Goal: Task Accomplishment & Management: Manage account settings

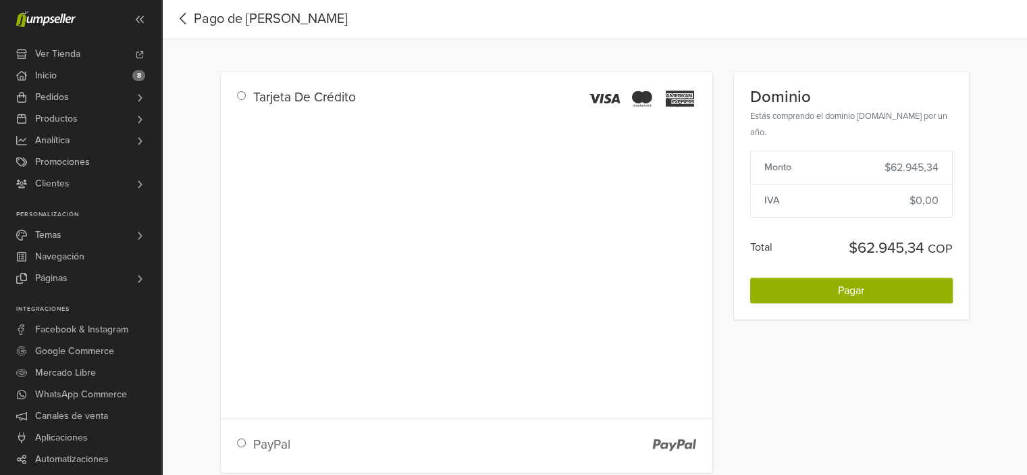
click at [503, 77] on div "Tarjeta De Crédito" at bounding box center [467, 96] width 492 height 49
click at [109, 48] on link "Ver Tienda" at bounding box center [80, 54] width 161 height 22
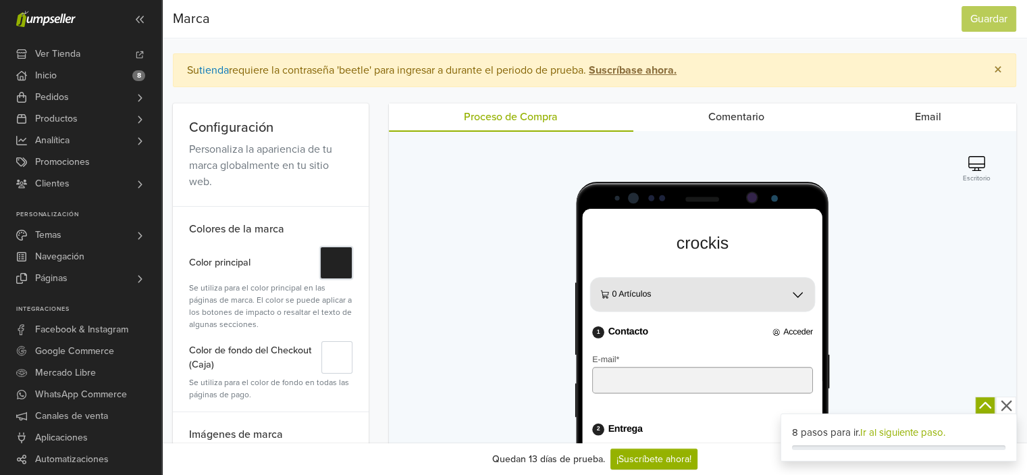
click at [345, 262] on button "#" at bounding box center [336, 263] width 32 height 32
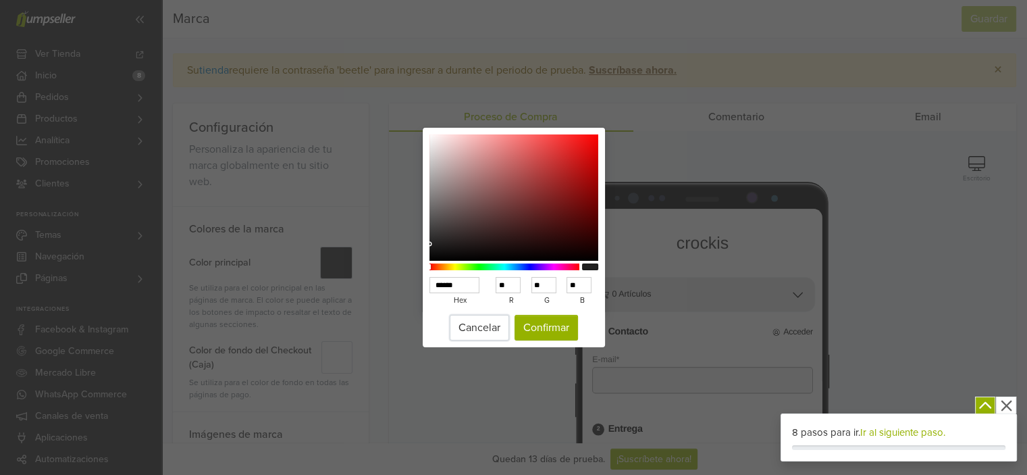
click at [497, 317] on button "Cancelar" at bounding box center [479, 328] width 59 height 26
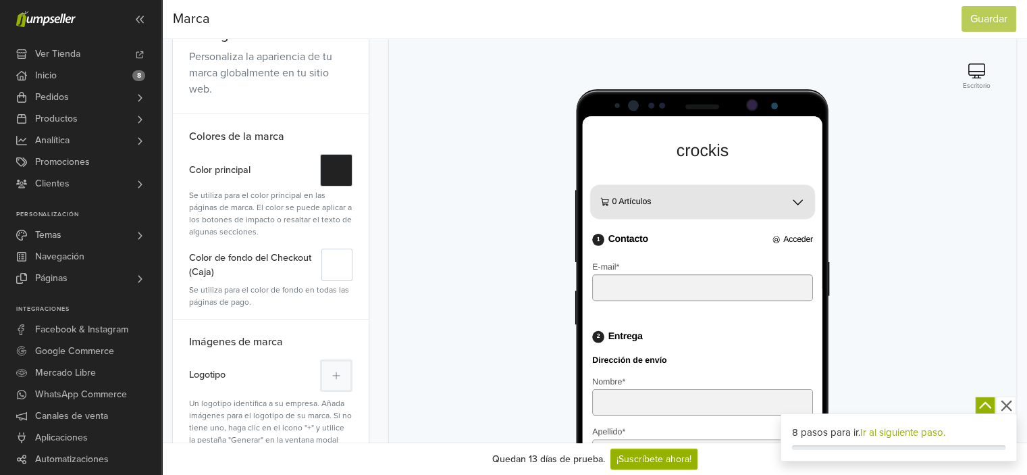
scroll to position [135, 0]
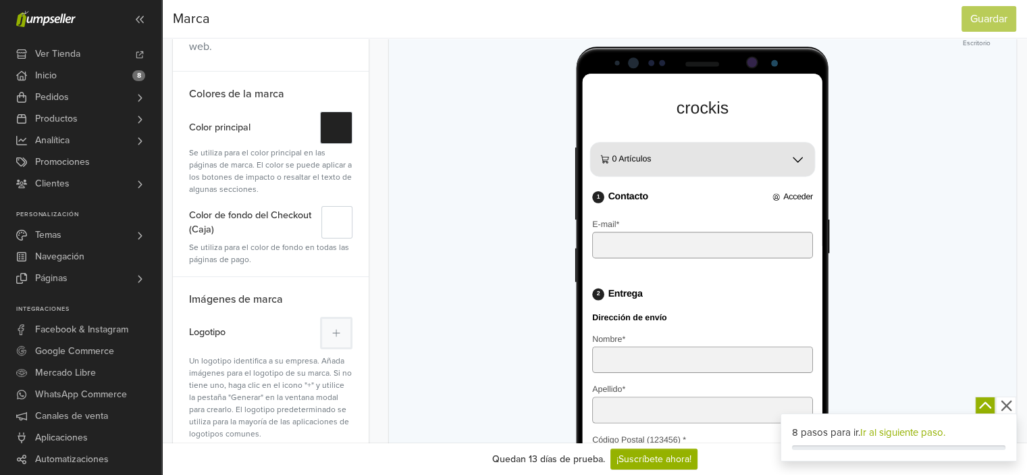
click at [798, 149] on div "0 Artículos Editar carrito" at bounding box center [717, 170] width 265 height 50
click at [796, 161] on div "0 Artículos" at bounding box center [717, 170] width 253 height 38
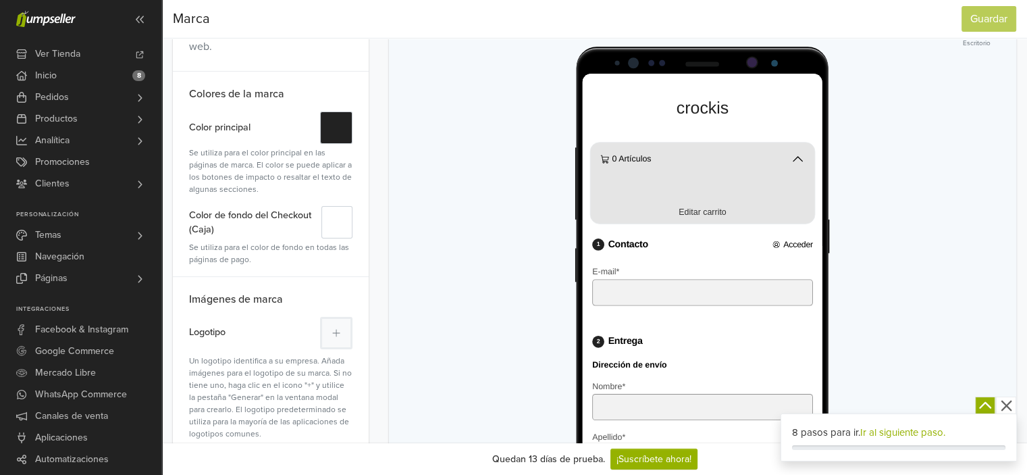
click at [796, 161] on div "0 Artículos" at bounding box center [717, 170] width 253 height 38
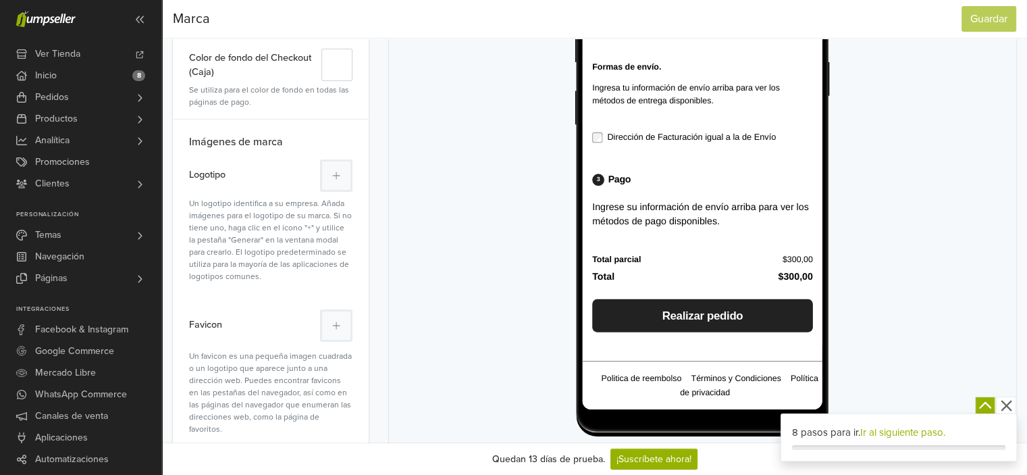
scroll to position [338, 0]
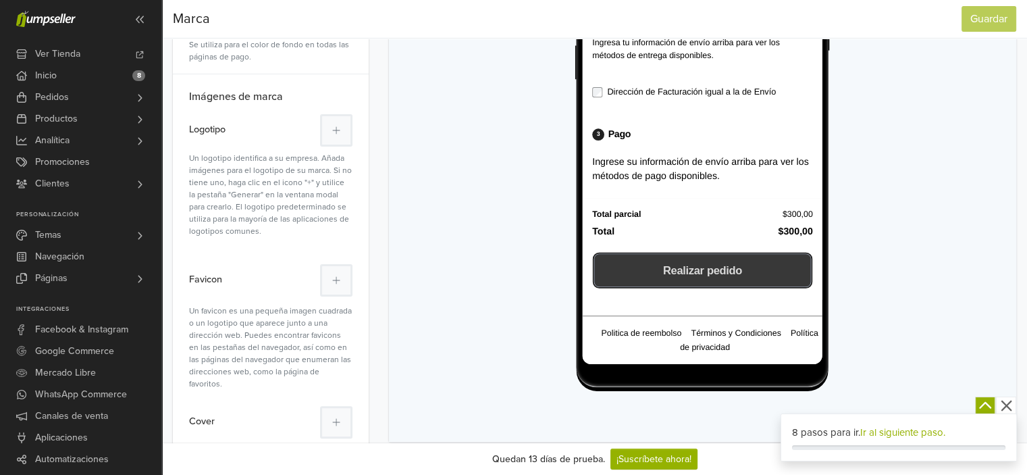
click at [640, 330] on button "Realizar pedido" at bounding box center [718, 321] width 244 height 36
click at [638, 330] on button "Realizar pedido" at bounding box center [718, 321] width 244 height 36
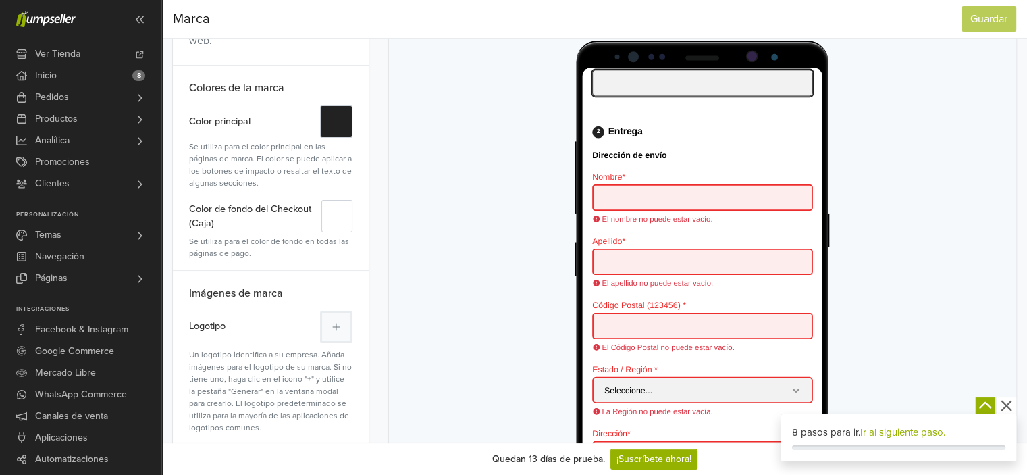
scroll to position [68, 0]
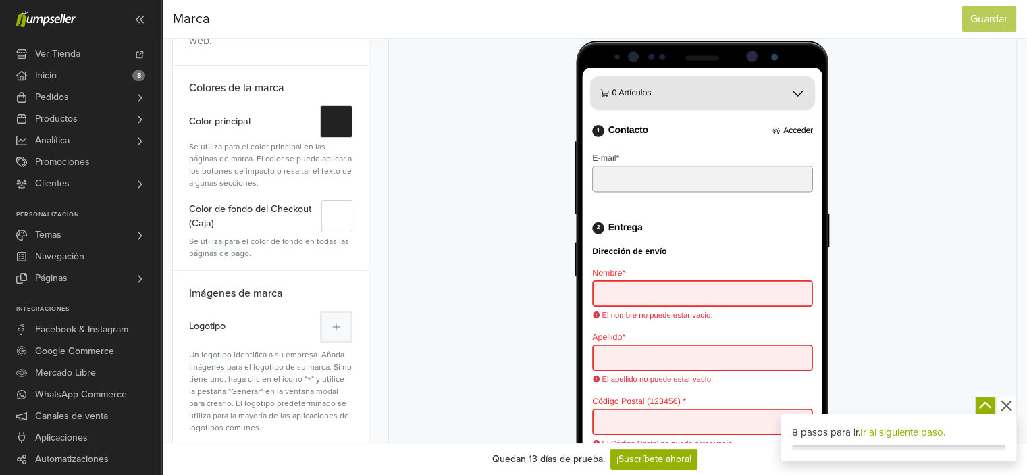
click at [600, 95] on div "0 Artículos" at bounding box center [717, 97] width 253 height 38
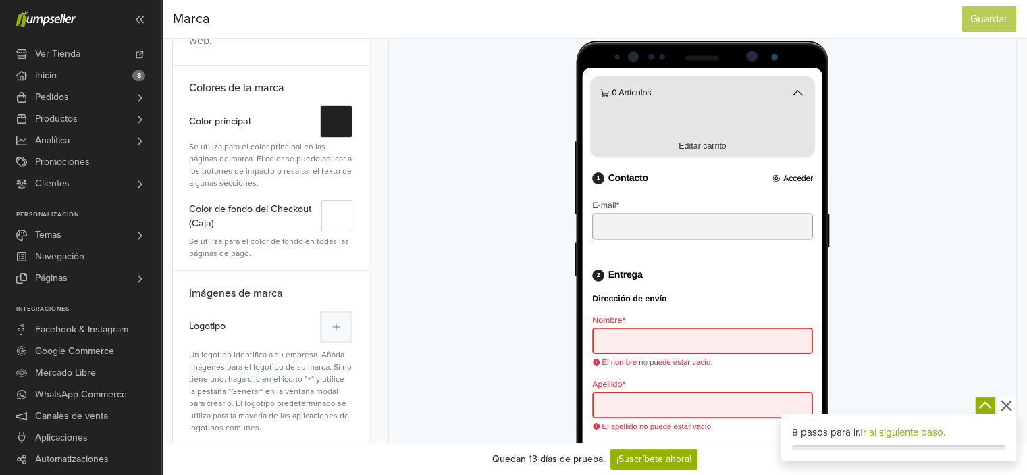
click at [620, 154] on div "Editar carrito" at bounding box center [717, 155] width 231 height 21
click at [715, 149] on p "Editar carrito" at bounding box center [717, 155] width 53 height 13
click at [521, 188] on div at bounding box center [702, 314] width 595 height 616
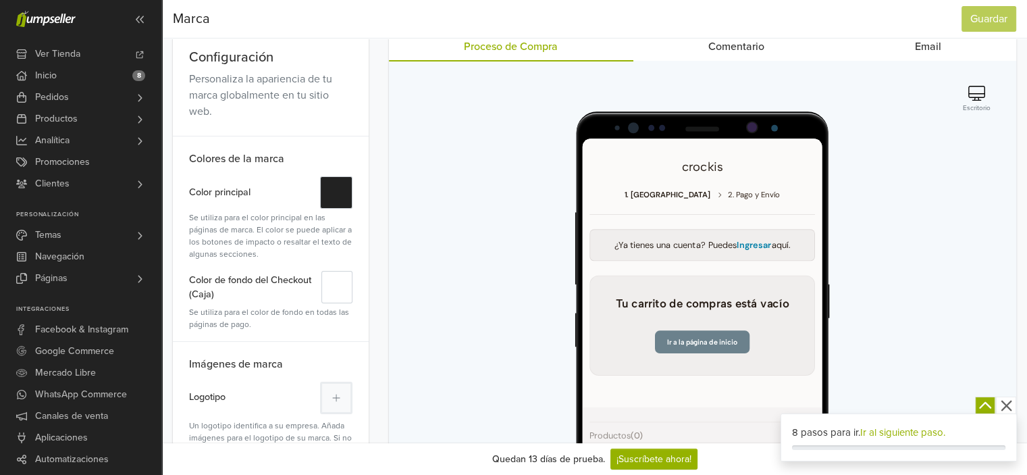
scroll to position [0, 0]
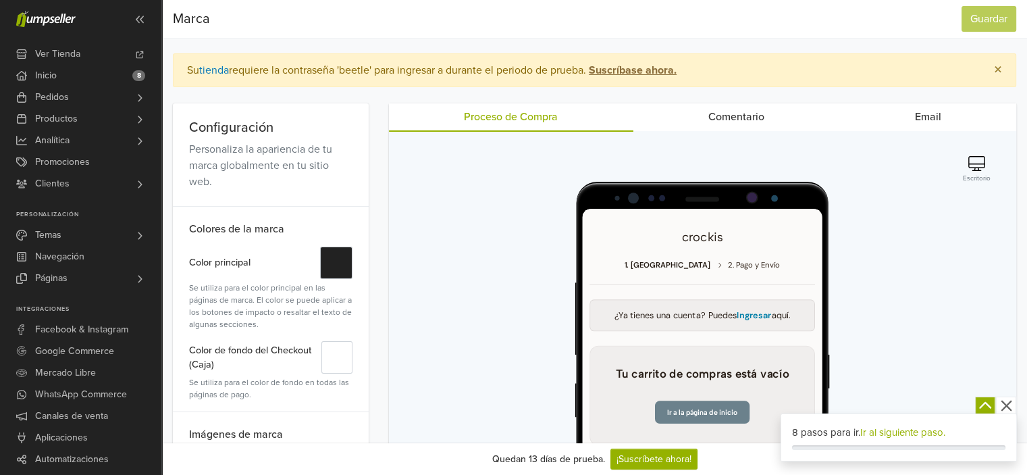
click at [760, 122] on link "Comentario" at bounding box center [736, 116] width 207 height 27
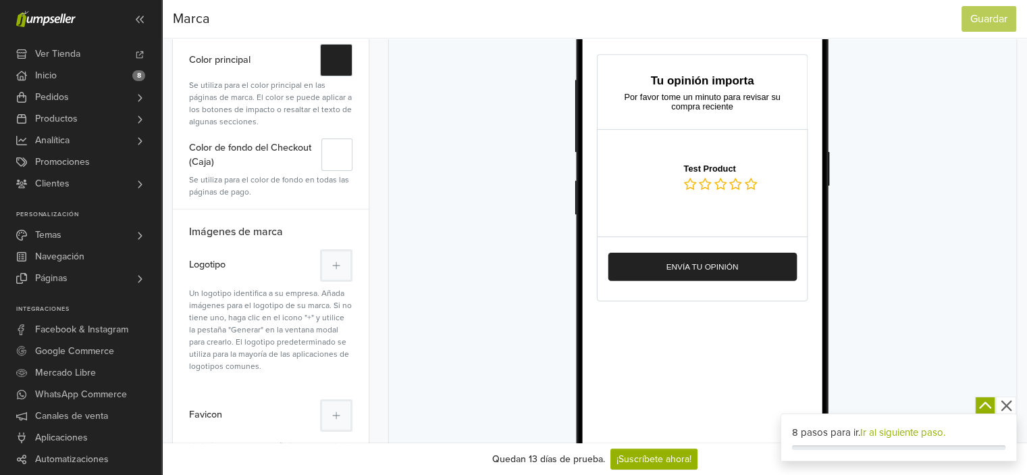
scroll to position [270, 0]
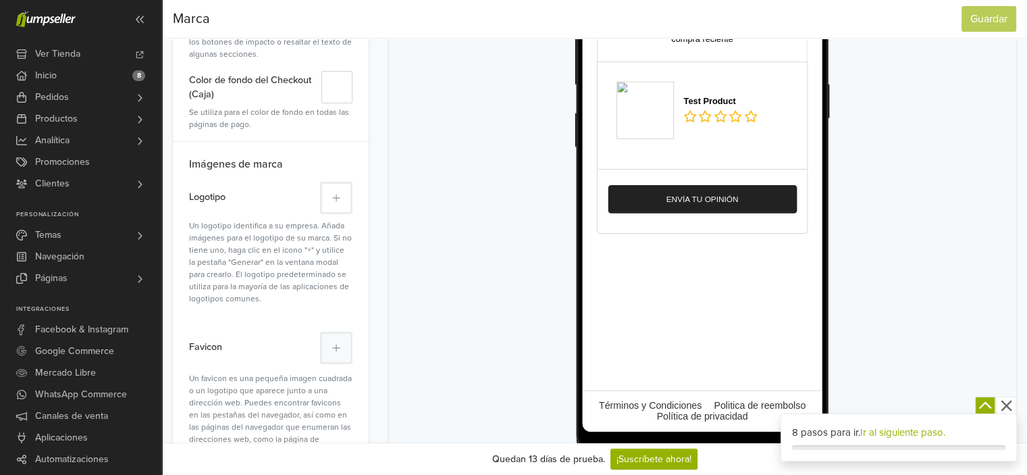
click at [328, 193] on button at bounding box center [336, 198] width 32 height 32
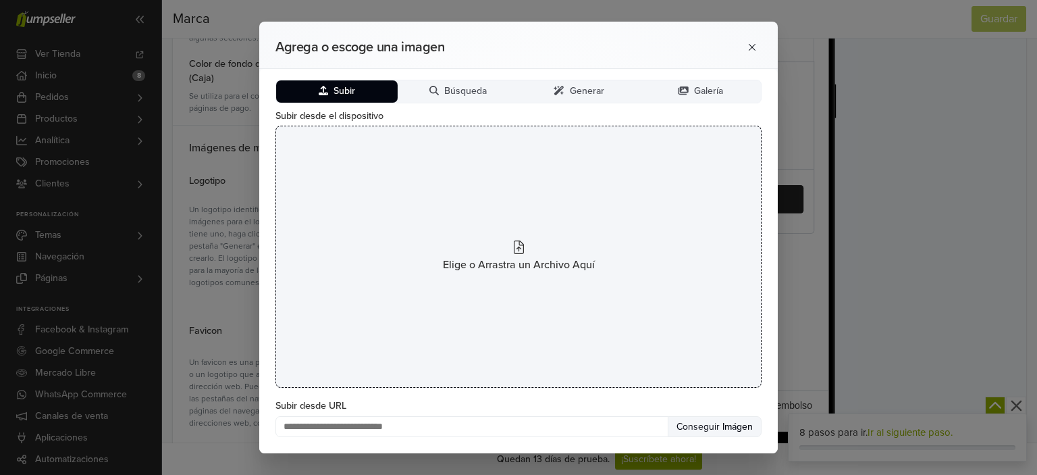
click at [482, 240] on div "Elige o Arrastra un Archivo Aquí" at bounding box center [519, 257] width 486 height 262
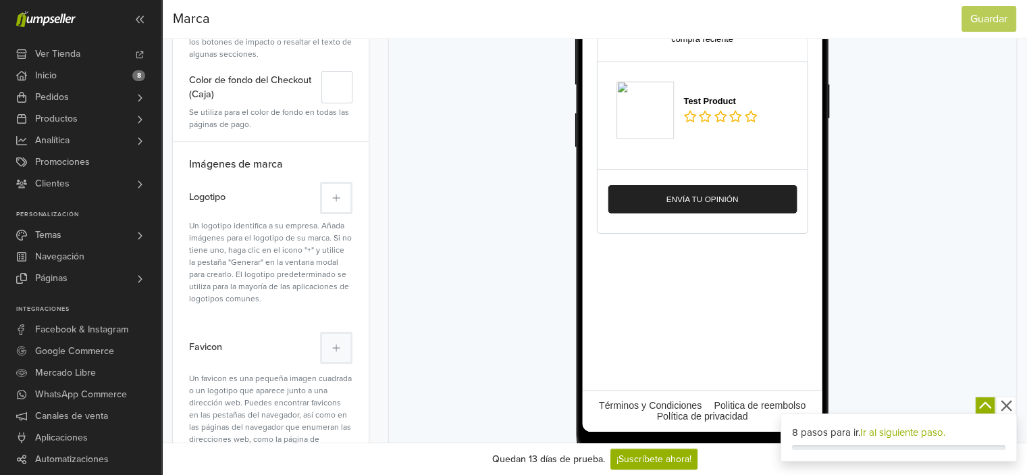
click at [342, 202] on button at bounding box center [336, 198] width 32 height 32
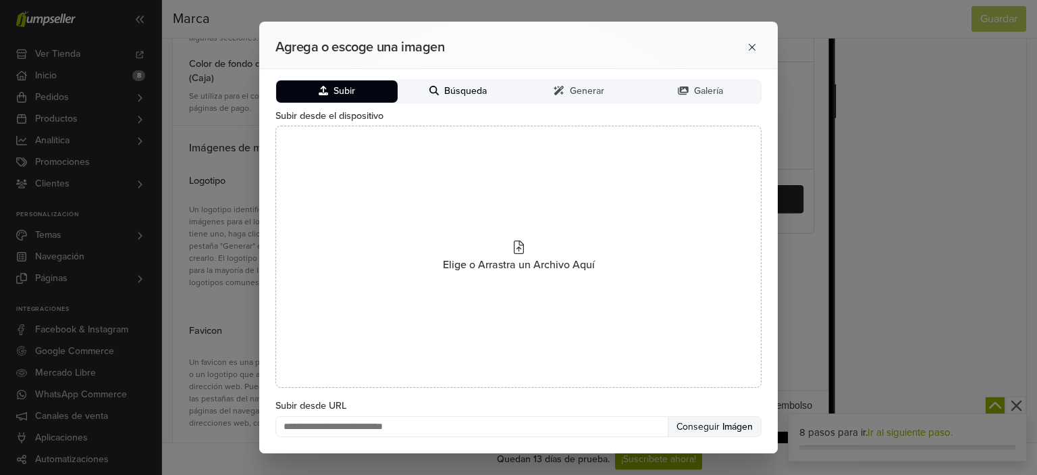
click at [489, 93] on button "Búsqueda" at bounding box center [459, 91] width 122 height 22
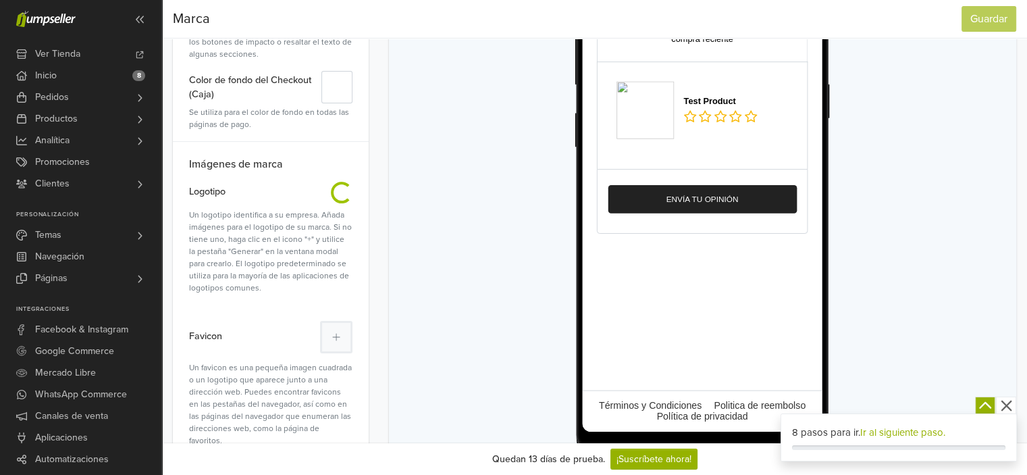
click at [393, 95] on div "Escritorio" at bounding box center [702, 185] width 627 height 648
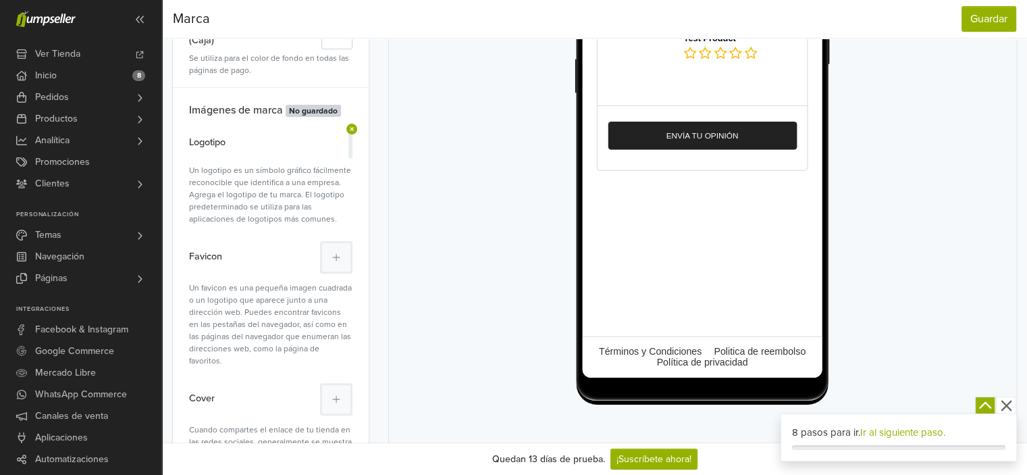
scroll to position [338, 0]
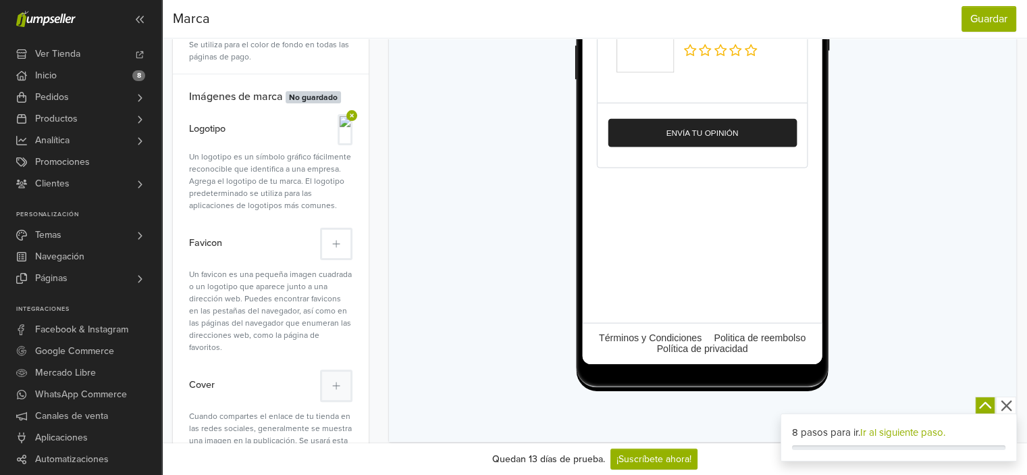
click at [326, 244] on button at bounding box center [336, 244] width 32 height 32
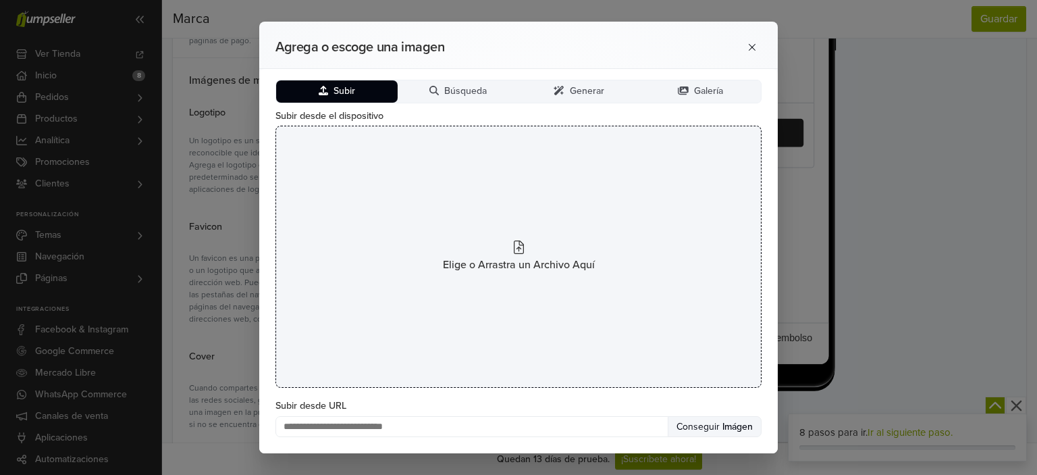
click at [394, 245] on div "Elige o Arrastra un Archivo Aquí" at bounding box center [519, 257] width 486 height 262
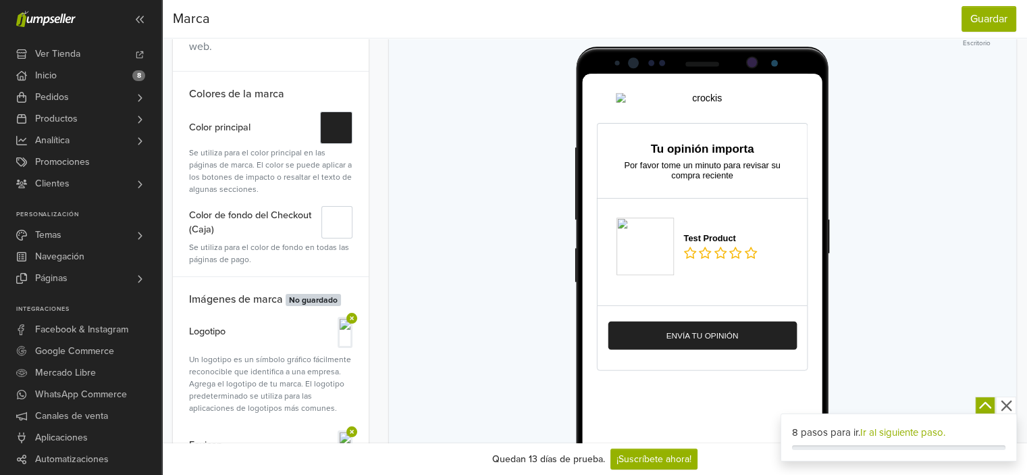
scroll to position [0, 0]
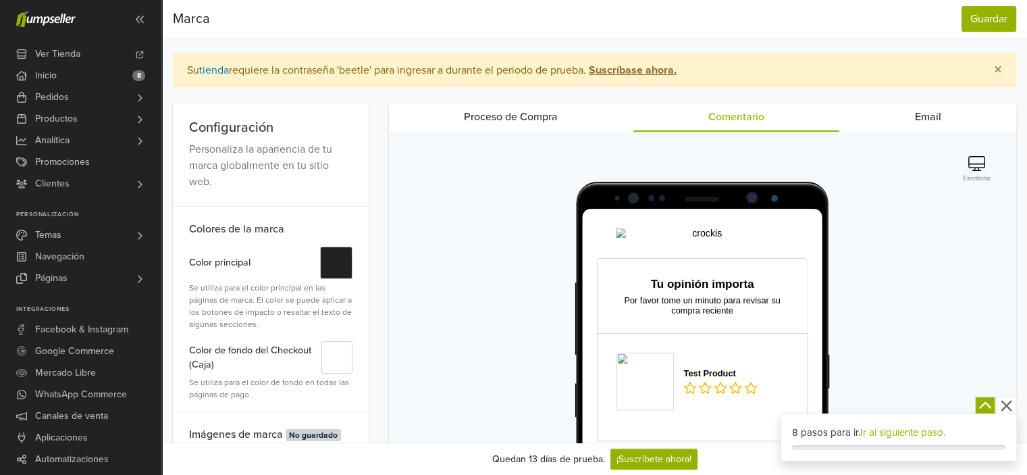
click at [532, 125] on link "Proceso de Compra" at bounding box center [511, 116] width 244 height 27
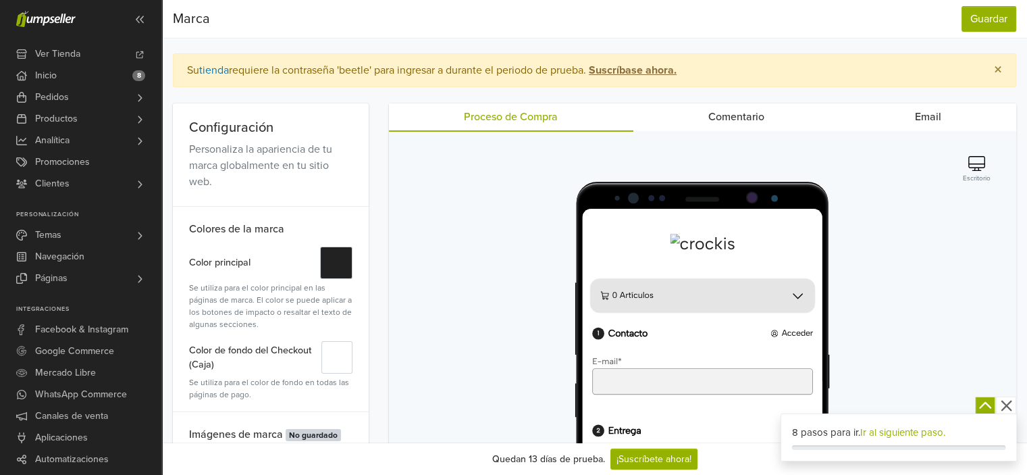
click at [903, 121] on link "Email" at bounding box center [927, 116] width 177 height 27
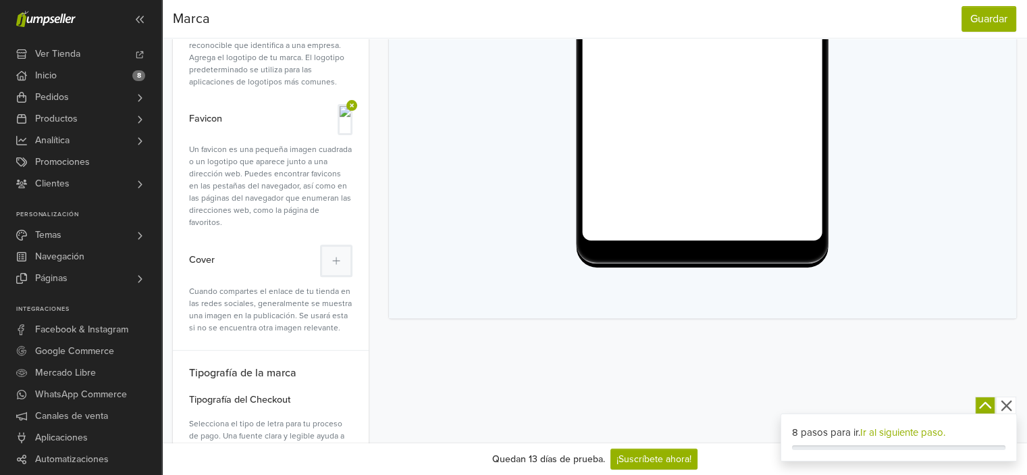
scroll to position [473, 0]
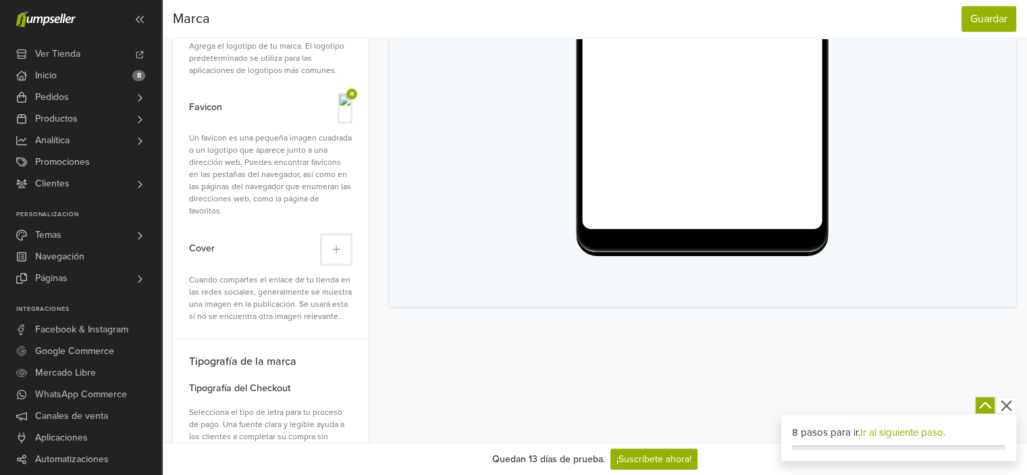
click at [341, 242] on button at bounding box center [336, 249] width 32 height 32
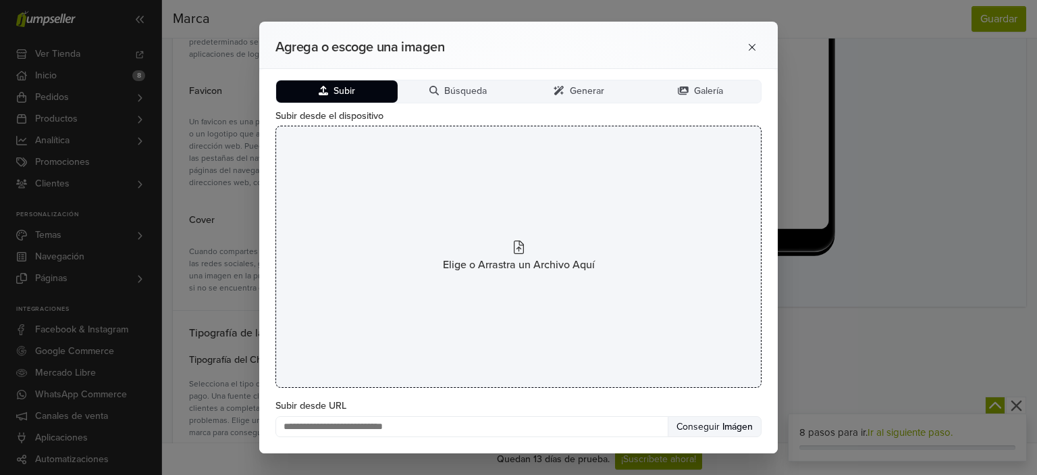
click at [507, 280] on div "Elige o Arrastra un Archivo Aquí" at bounding box center [519, 257] width 486 height 262
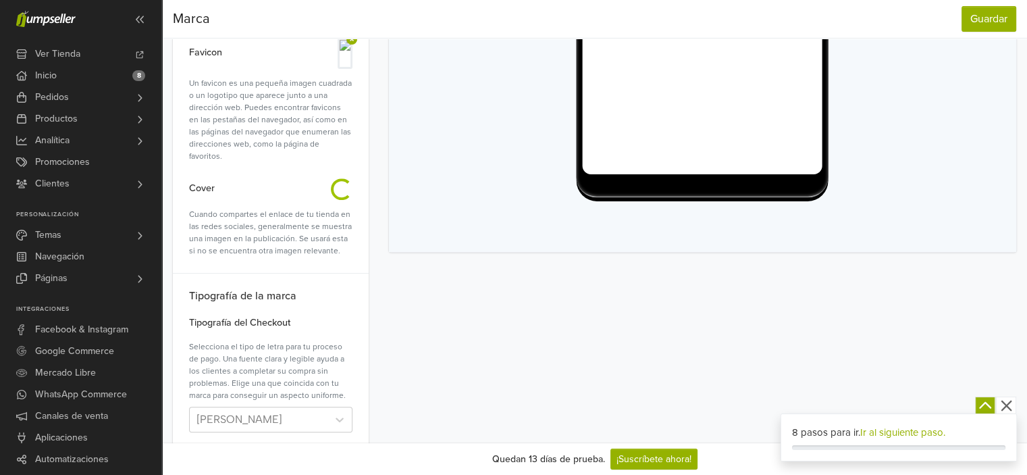
scroll to position [535, 0]
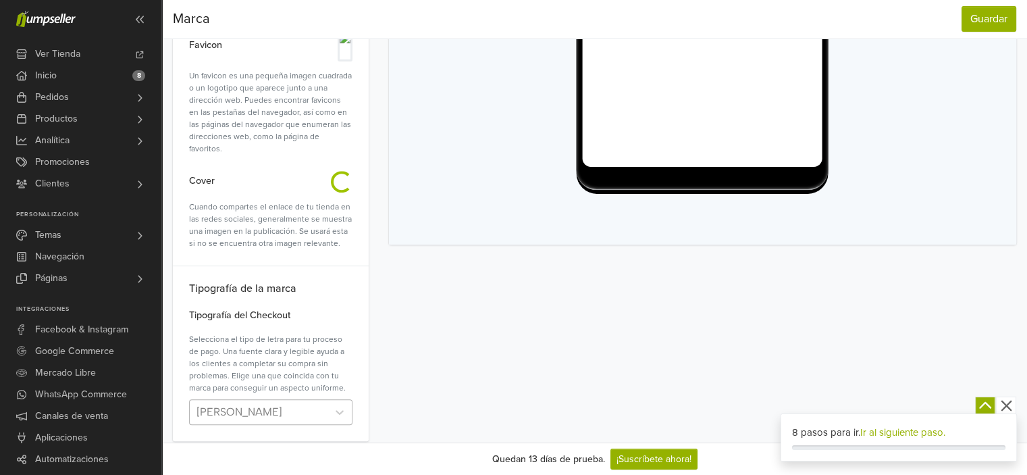
click at [259, 403] on div at bounding box center [259, 412] width 124 height 19
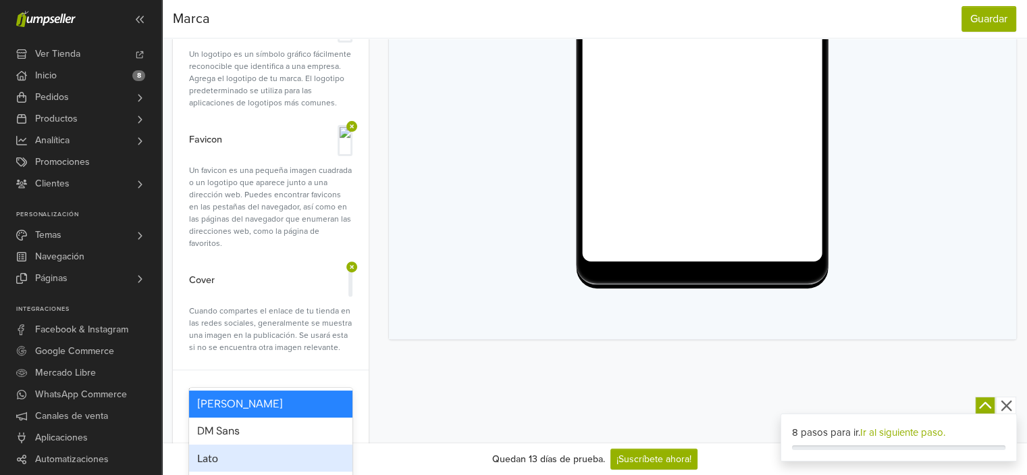
scroll to position [332, 0]
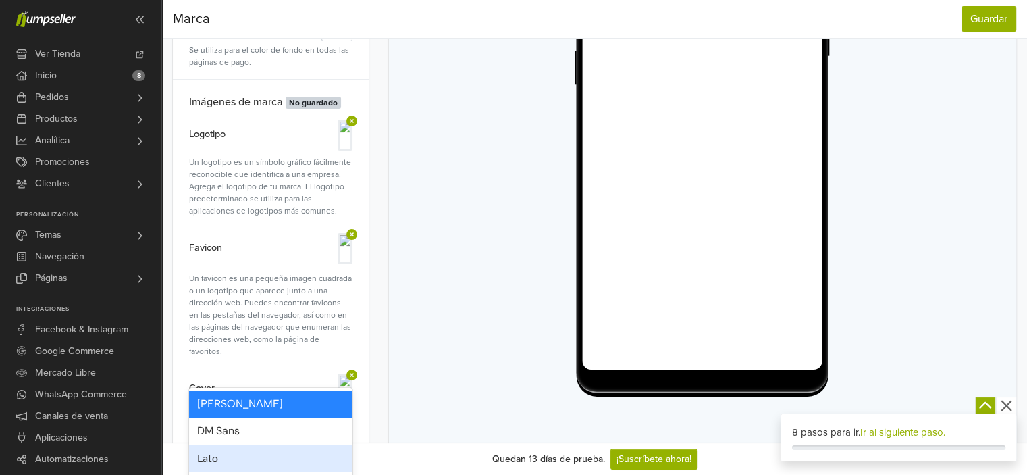
click at [224, 440] on div "DM Sans" at bounding box center [270, 430] width 163 height 27
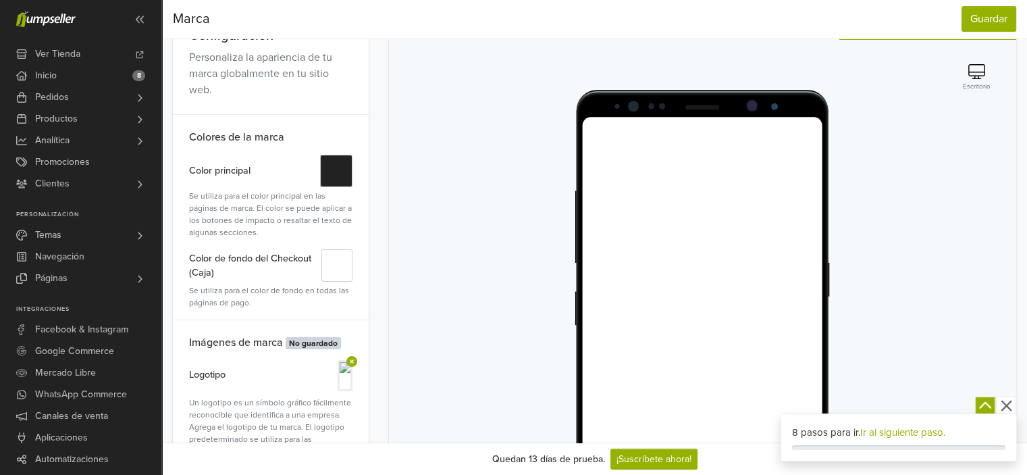
scroll to position [62, 0]
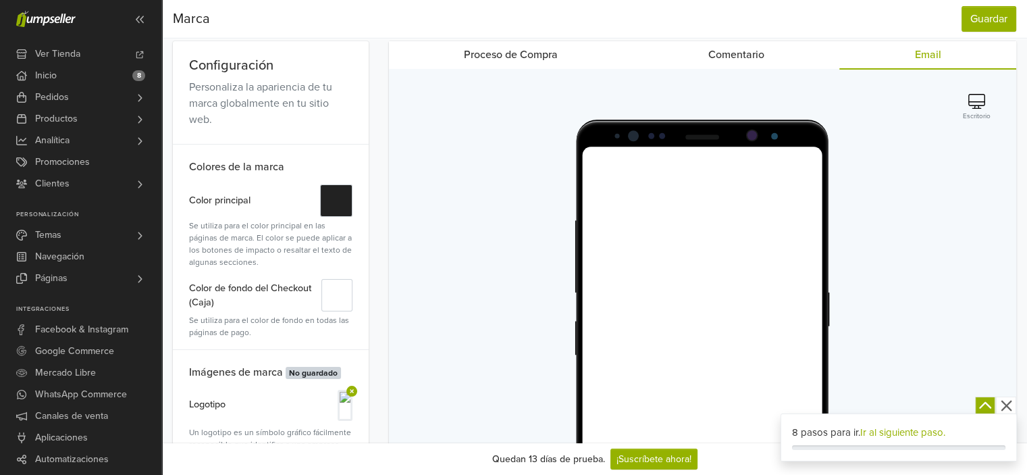
click at [435, 67] on li "Proceso de Compra" at bounding box center [511, 55] width 244 height 28
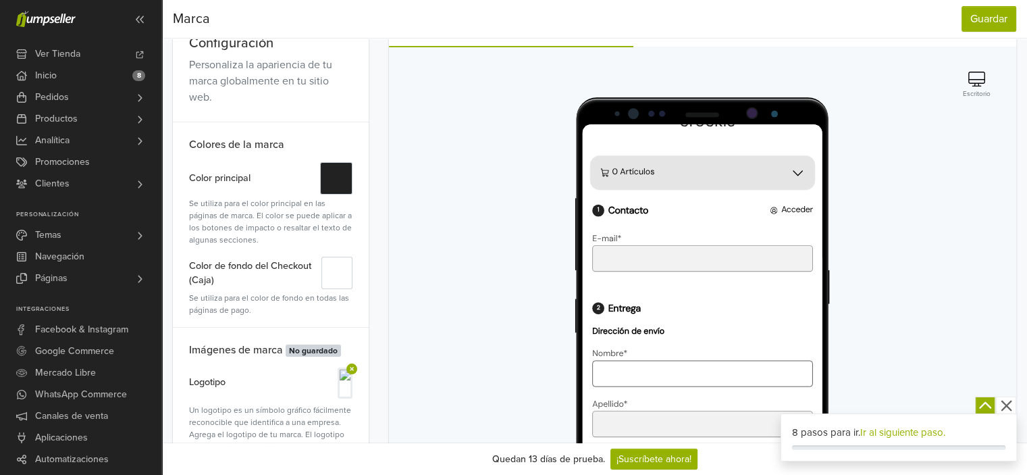
scroll to position [0, 0]
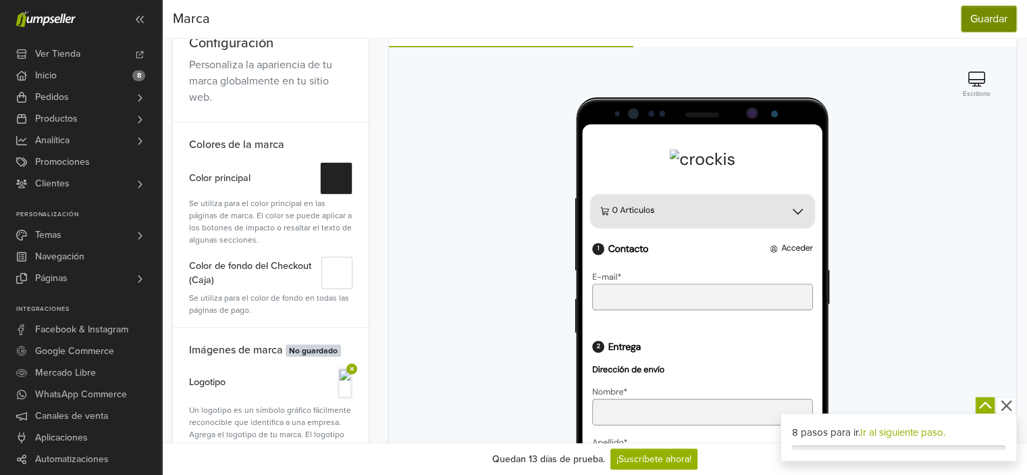
click at [973, 18] on button "Guardar" at bounding box center [989, 19] width 55 height 26
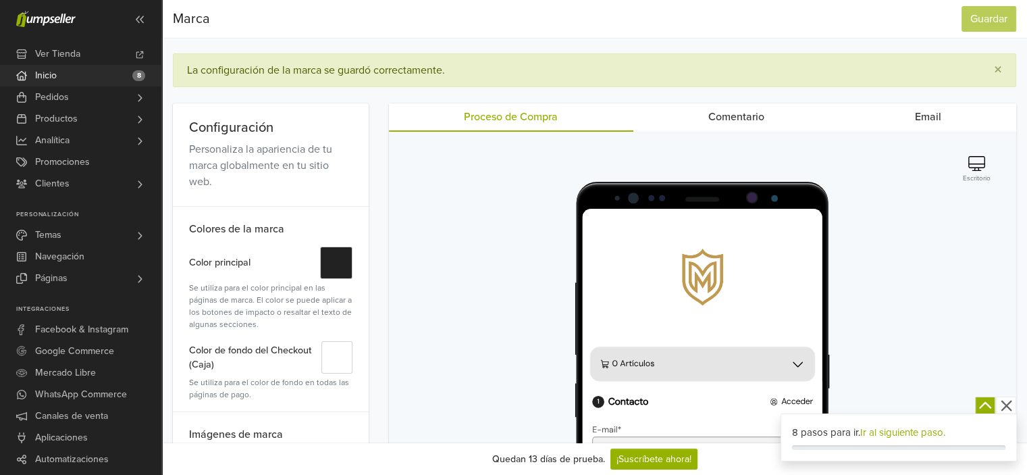
click at [73, 70] on link "Inicio 8" at bounding box center [80, 76] width 161 height 22
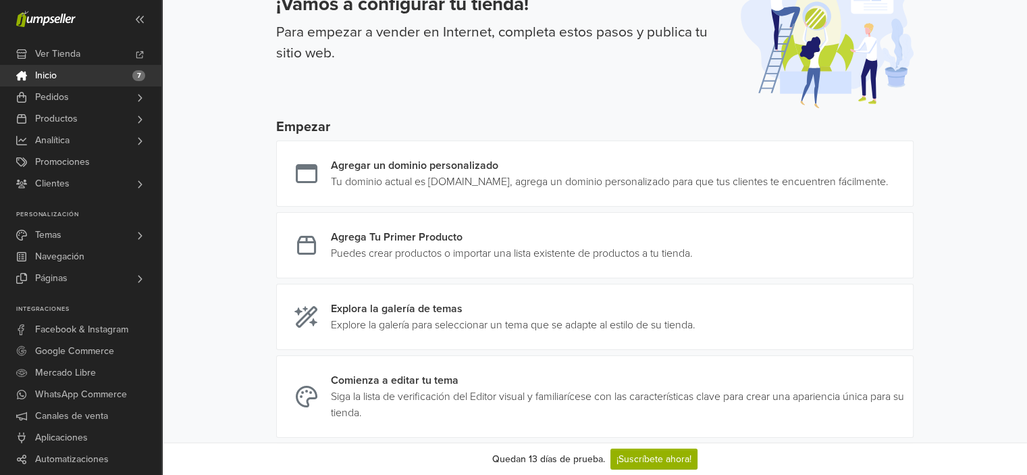
scroll to position [68, 0]
click at [693, 253] on link at bounding box center [693, 244] width 0 height 32
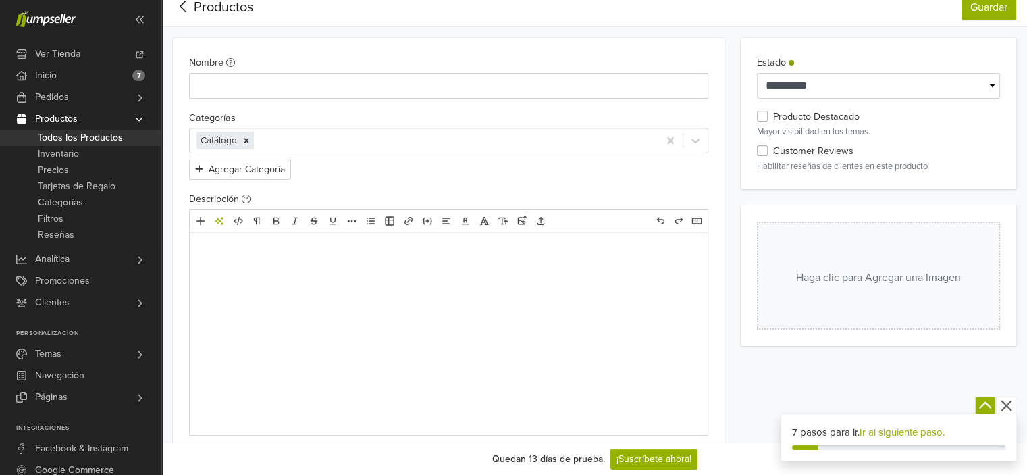
scroll to position [68, 0]
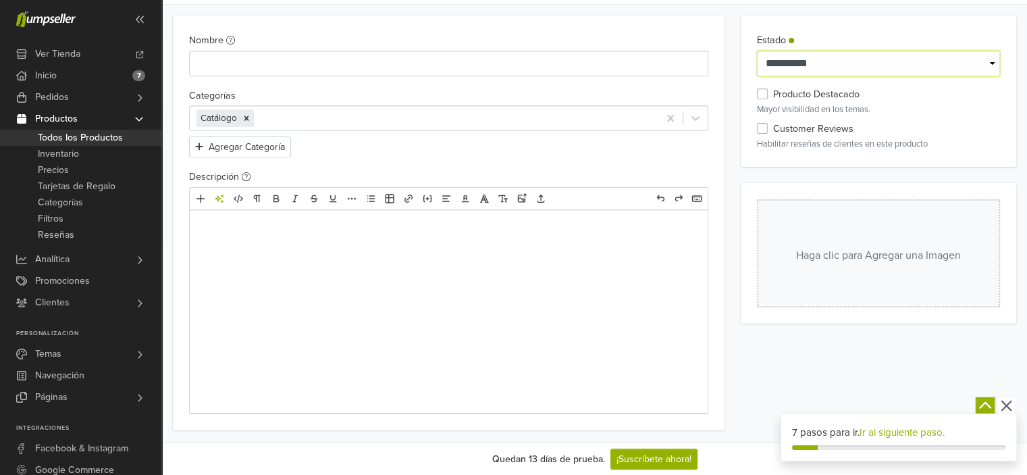
click at [817, 53] on select "**********" at bounding box center [878, 64] width 243 height 26
drag, startPoint x: 760, startPoint y: 205, endPoint x: 727, endPoint y: 172, distance: 46.8
click at [753, 199] on div "Haga clic para Agregar una Imagen" at bounding box center [879, 253] width 276 height 140
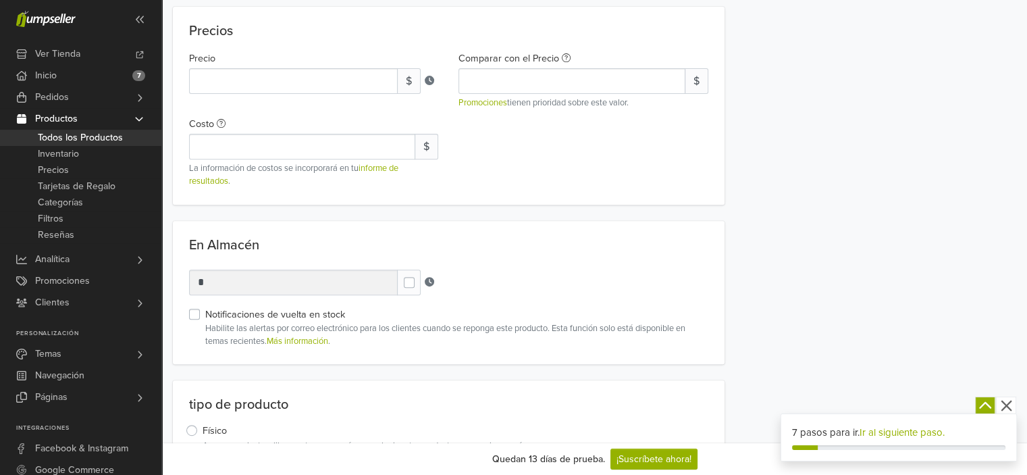
scroll to position [540, 0]
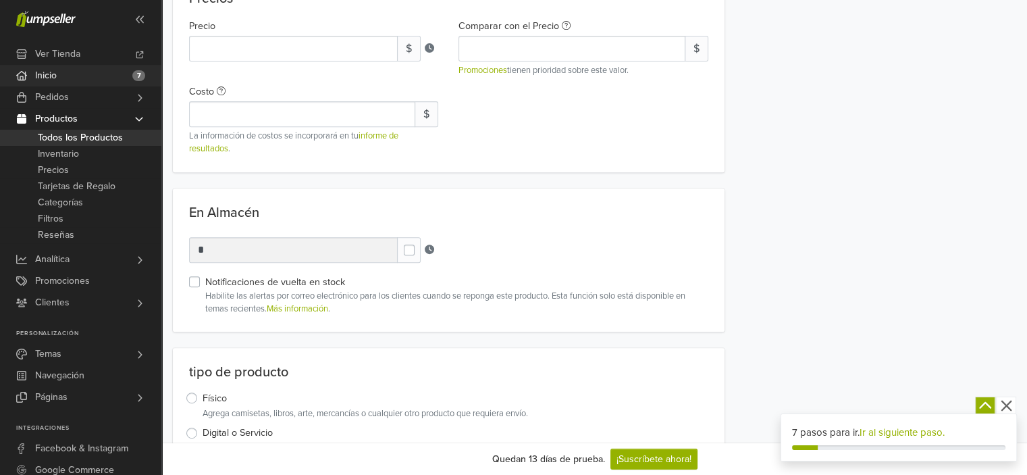
click at [134, 66] on link "Inicio 7" at bounding box center [80, 76] width 161 height 22
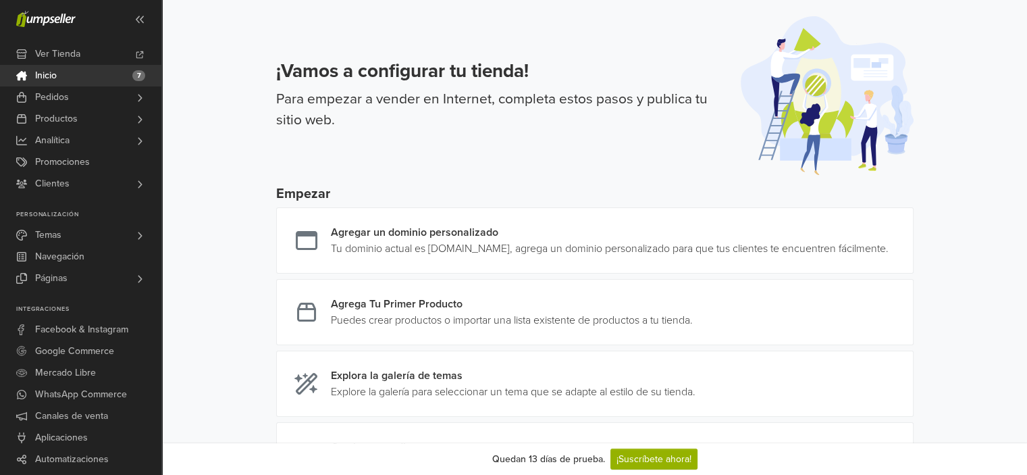
click at [486, 57] on div "¡Vamos a configurar tu tienda! Para empezar a vender en Internet, completa esto…" at bounding box center [595, 87] width 670 height 175
drag, startPoint x: 486, startPoint y: 57, endPoint x: 376, endPoint y: 121, distance: 127.4
click at [421, 126] on div "¡Vamos a configurar tu tienda! Para empezar a vender en Internet, completa esto…" at bounding box center [595, 87] width 670 height 175
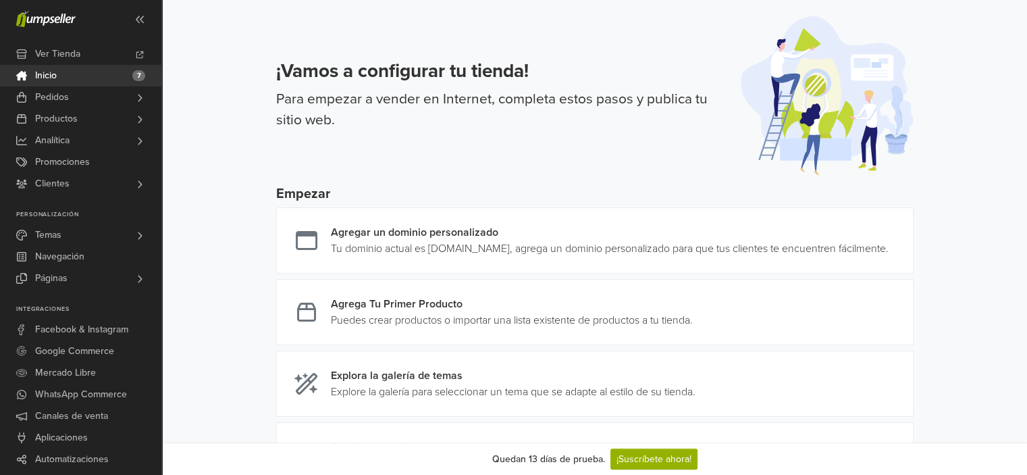
click at [126, 17] on div at bounding box center [80, 19] width 161 height 38
click at [132, 18] on span at bounding box center [140, 19] width 22 height 22
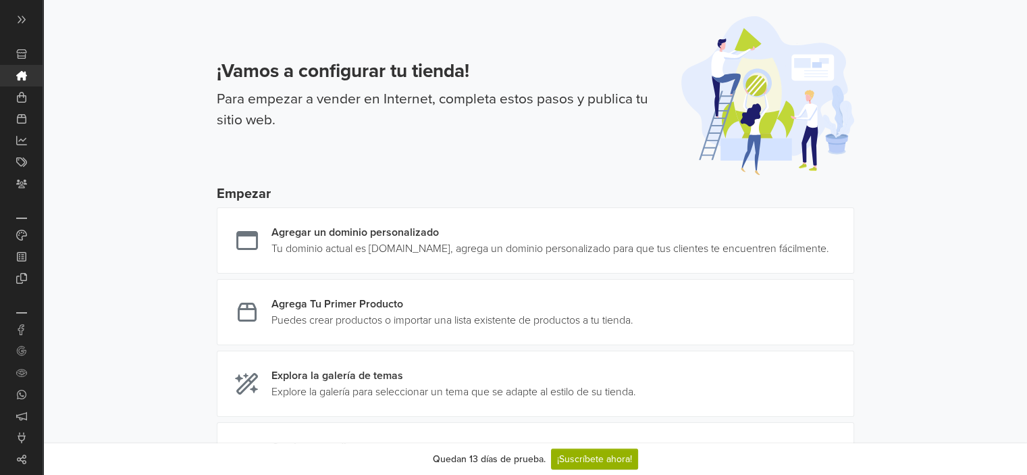
click at [9, 16] on div at bounding box center [21, 19] width 43 height 38
click at [14, 15] on span at bounding box center [22, 19] width 22 height 22
